Goal: Transaction & Acquisition: Purchase product/service

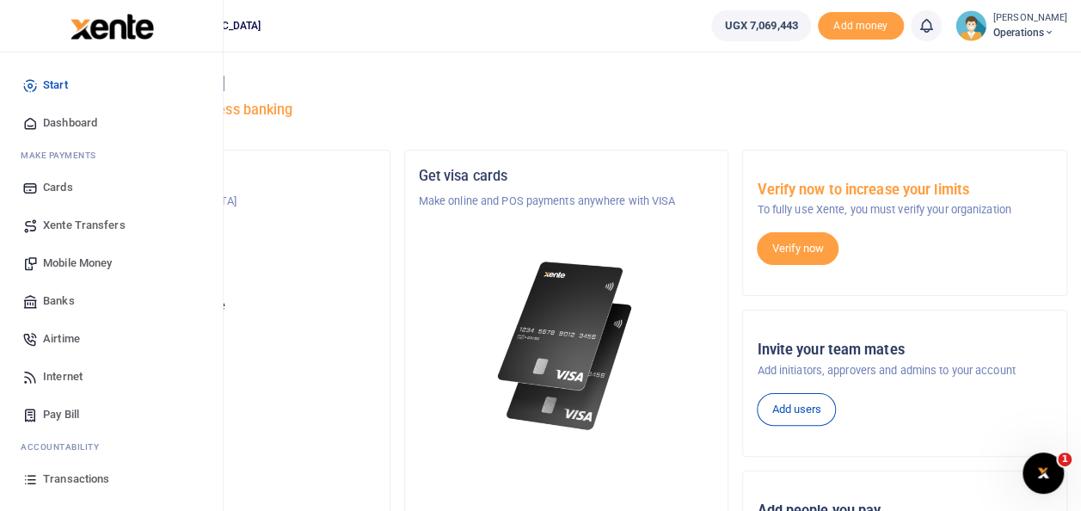
click at [93, 256] on span "Mobile Money" at bounding box center [77, 263] width 69 height 17
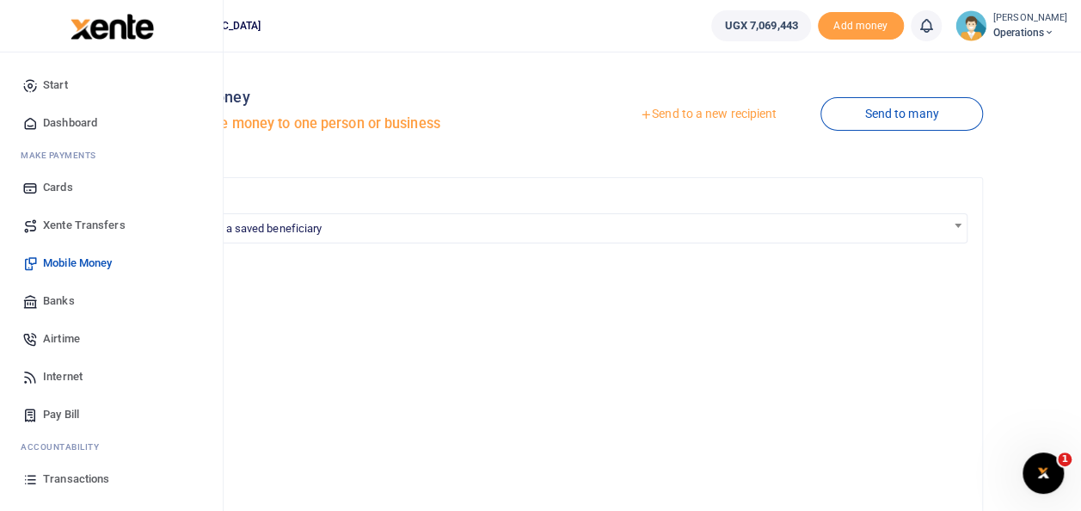
click at [65, 337] on span "Airtime" at bounding box center [61, 338] width 37 height 17
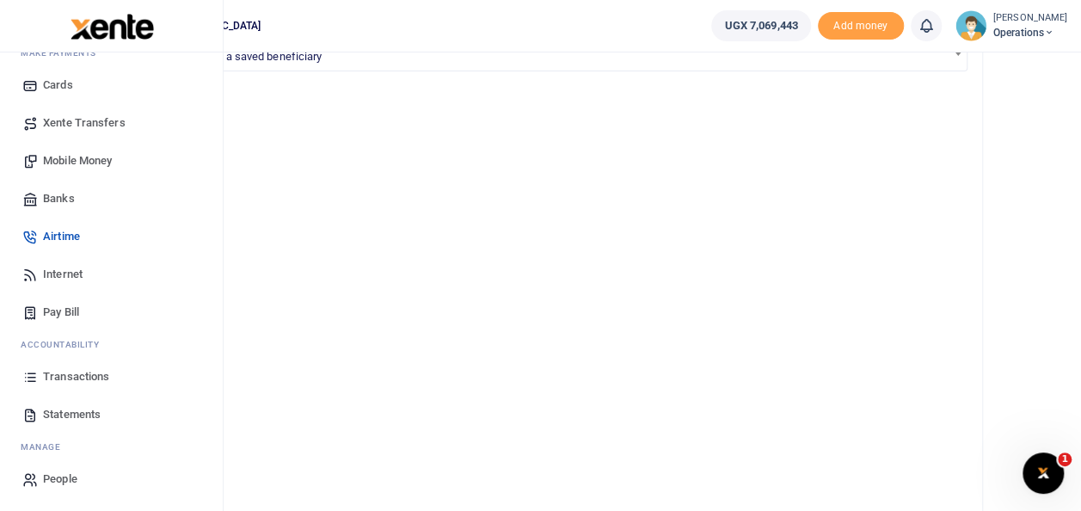
scroll to position [185, 0]
click at [89, 410] on span "Statements" at bounding box center [72, 414] width 58 height 17
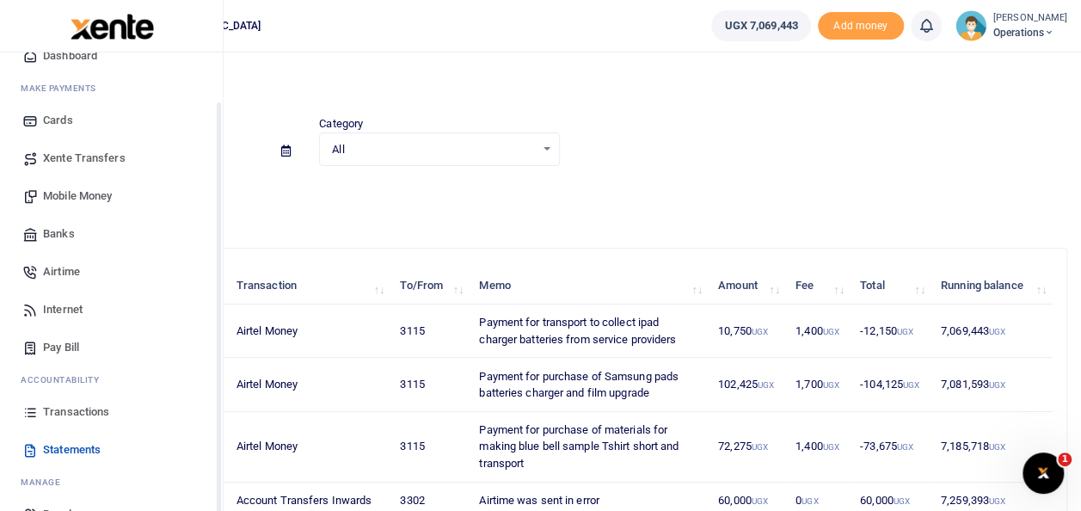
scroll to position [88, 0]
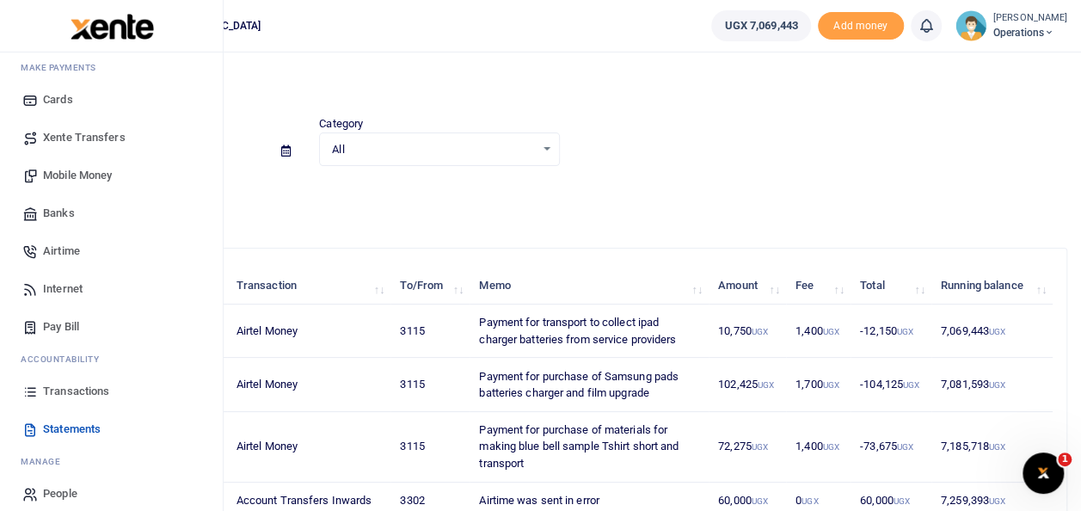
click at [69, 256] on span "Airtime" at bounding box center [61, 251] width 37 height 17
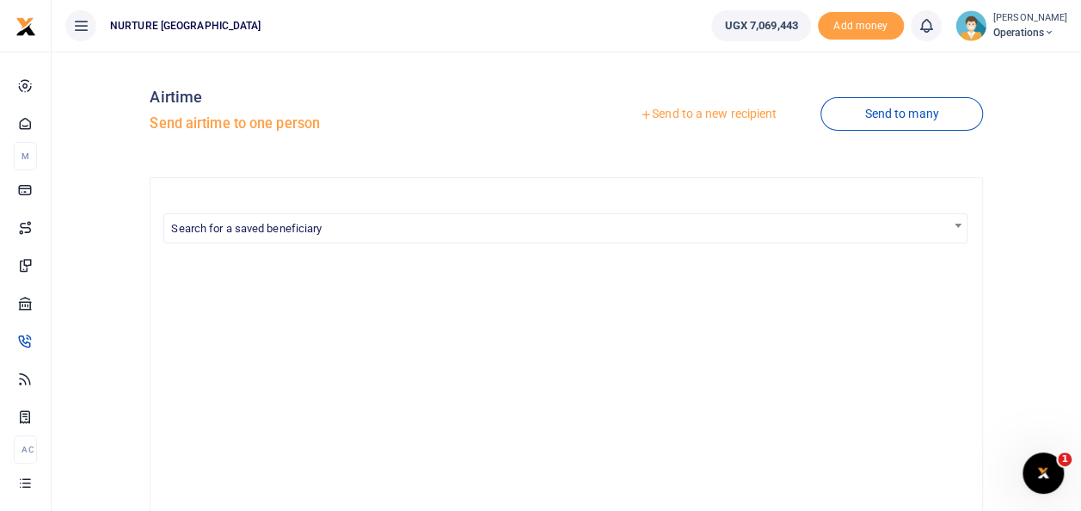
click at [735, 108] on link "Send to a new recipient" at bounding box center [708, 114] width 225 height 31
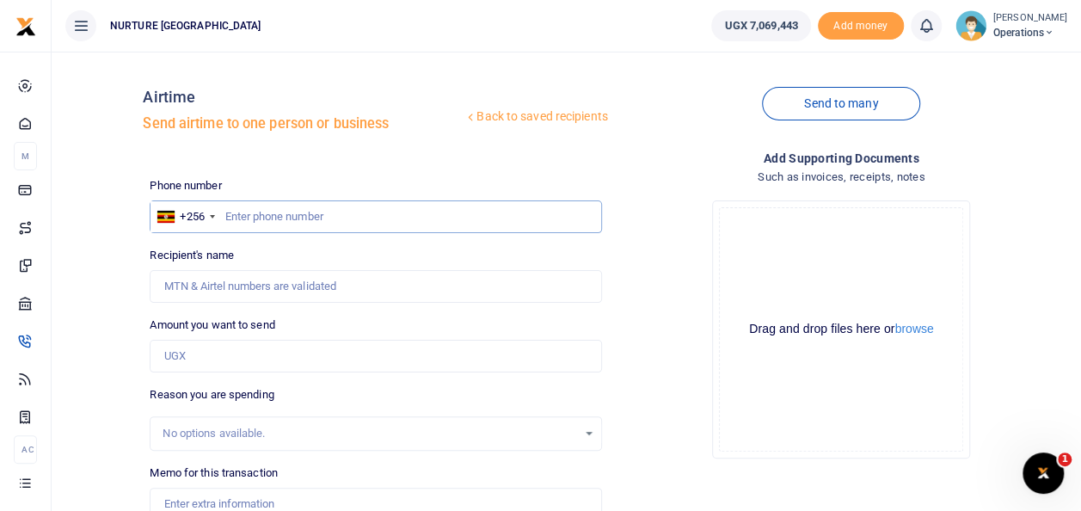
click at [296, 218] on input "text" at bounding box center [376, 216] width 452 height 33
type input "0751006709"
type input "Mbonagaza Joan"
click at [198, 351] on input "Amount you want to send" at bounding box center [376, 356] width 452 height 33
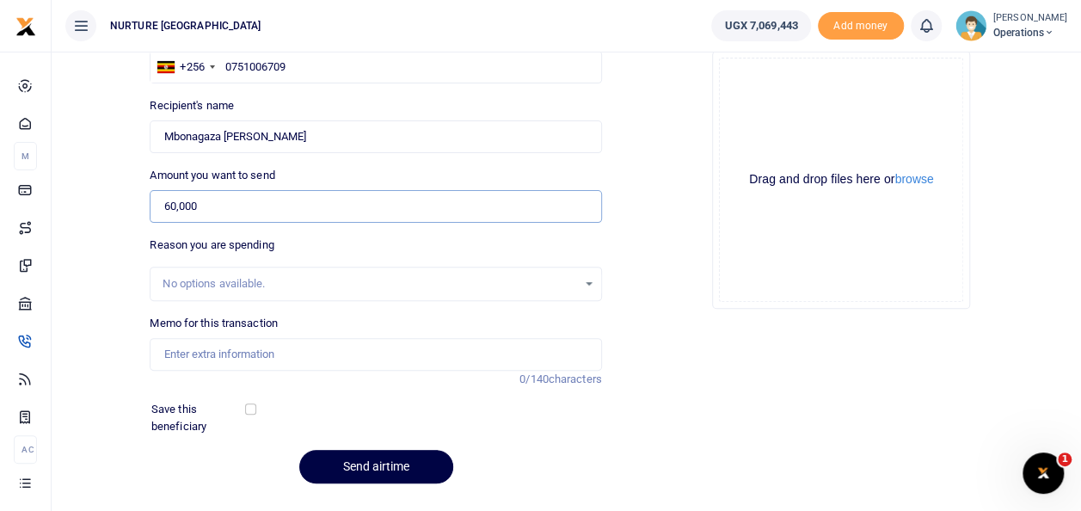
scroll to position [153, 0]
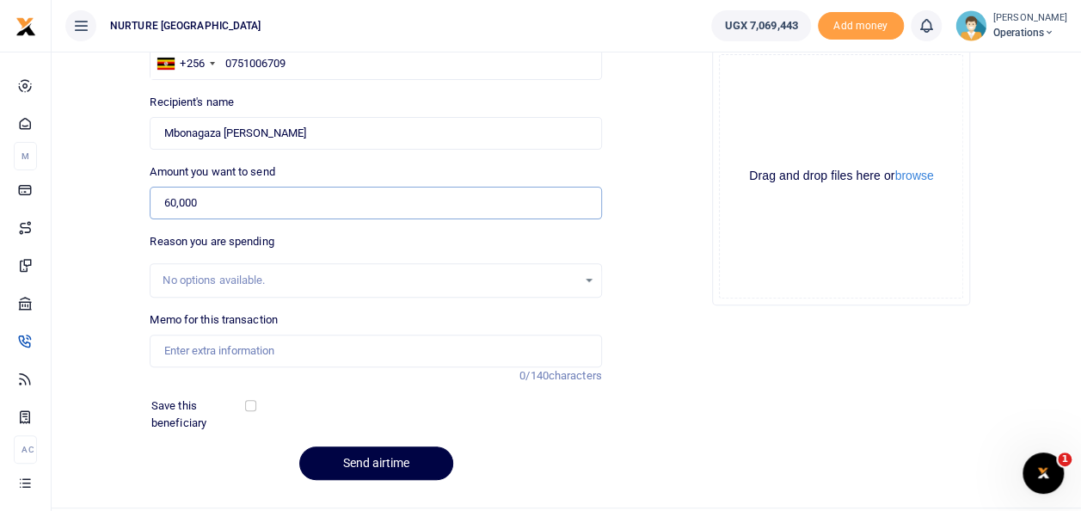
type input "60,000"
click at [256, 280] on div "No options available." at bounding box center [370, 280] width 414 height 17
click at [262, 343] on input "Memo for this transaction" at bounding box center [376, 351] width 452 height 33
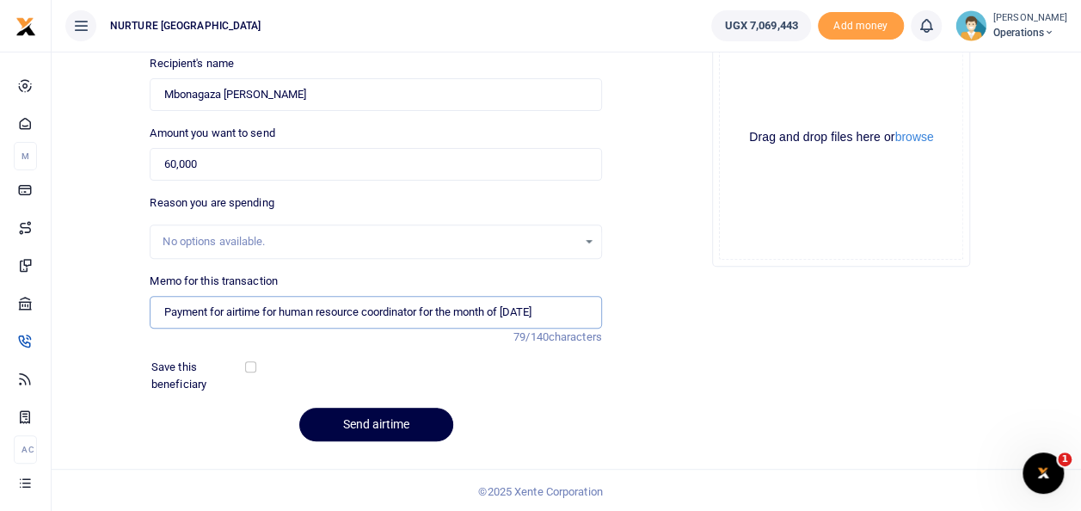
scroll to position [193, 0]
type input "Payment for airtime for human resource coordinator for the month of August 2025"
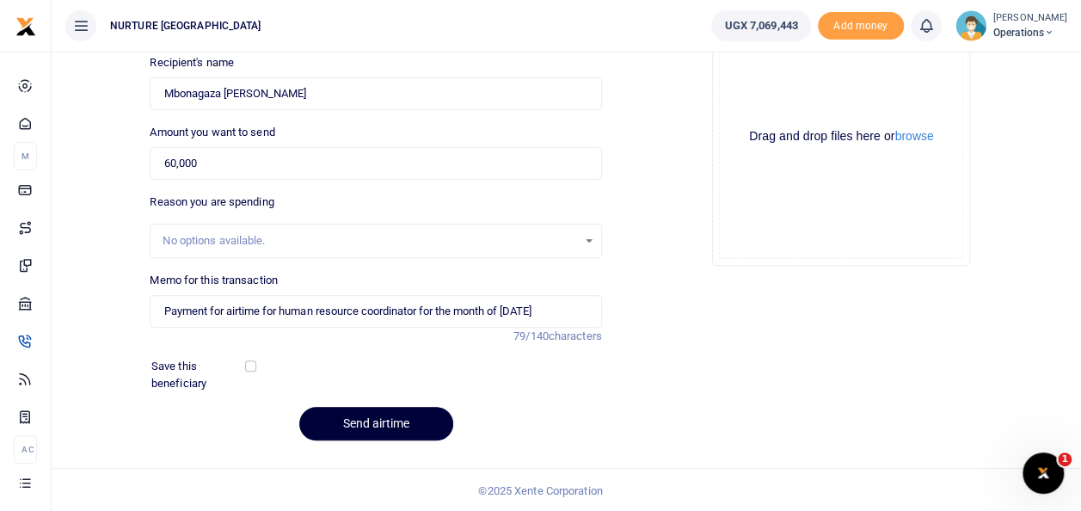
click at [399, 426] on button "Send airtime" at bounding box center [376, 424] width 154 height 34
